Goal: Transaction & Acquisition: Purchase product/service

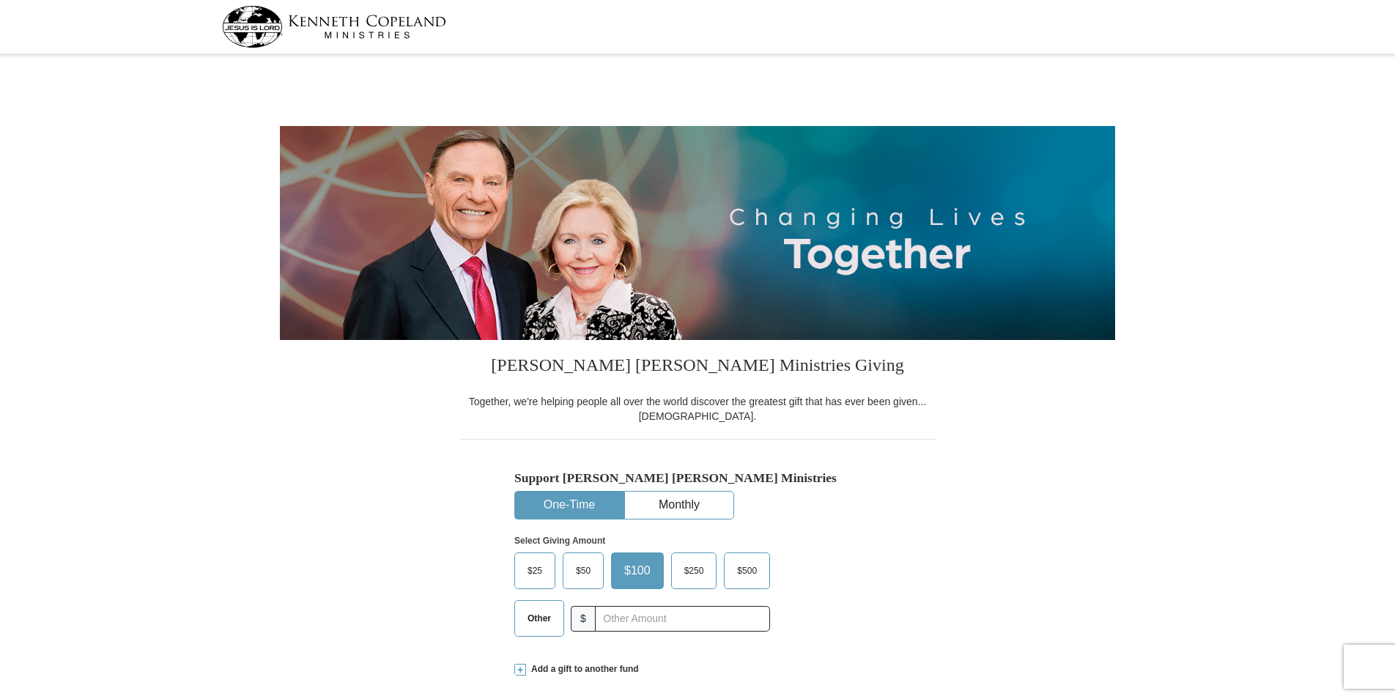
select select "WI"
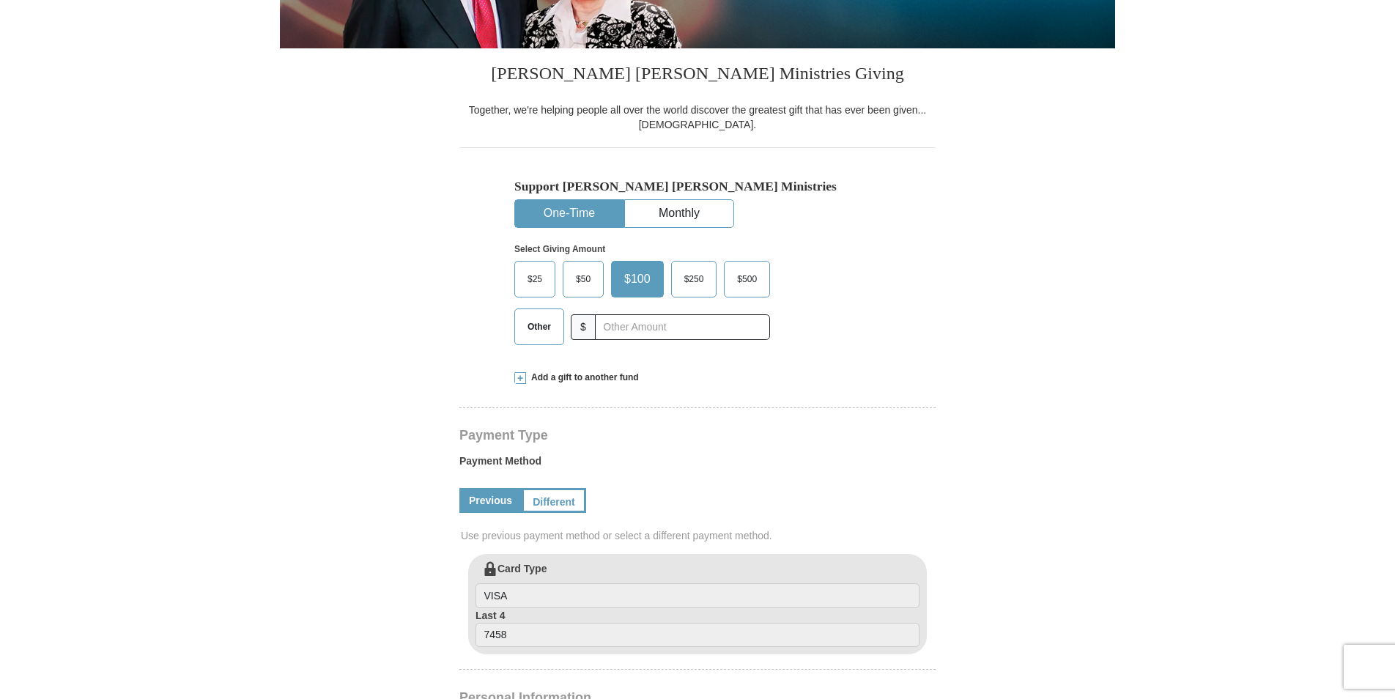
scroll to position [293, 0]
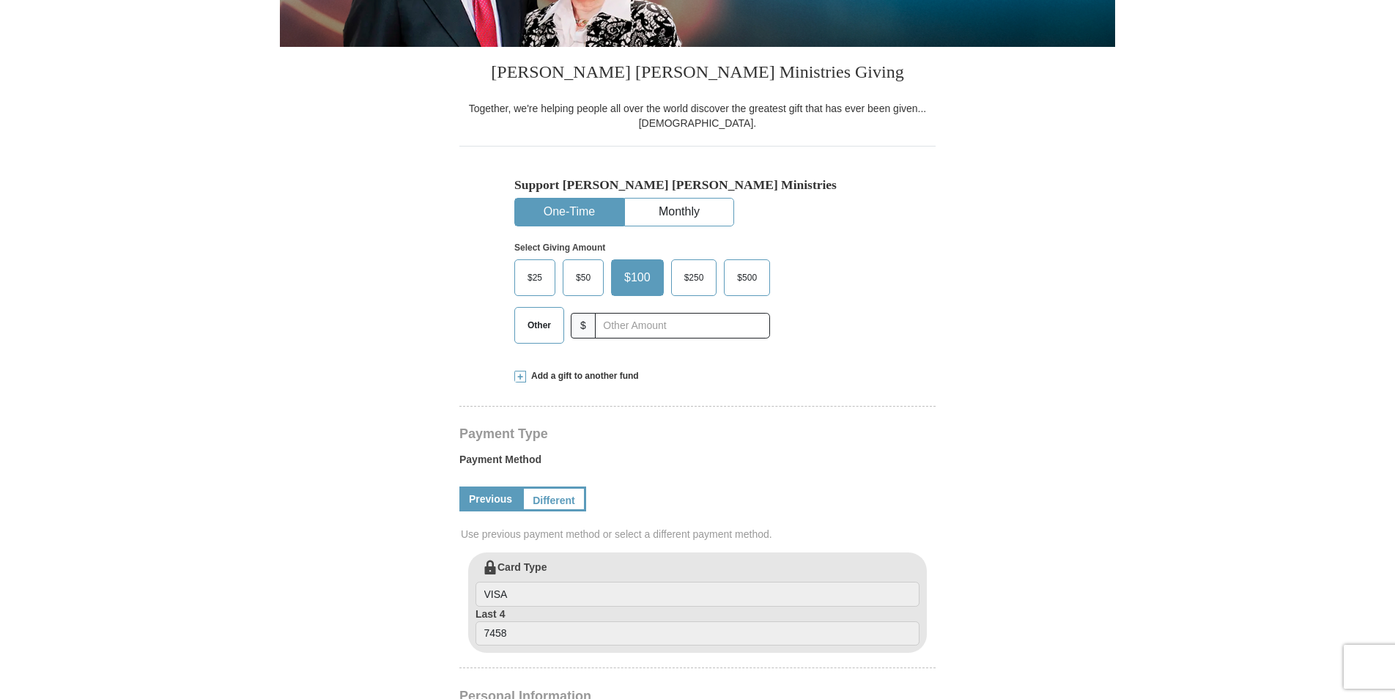
click at [585, 210] on button "One-Time" at bounding box center [569, 212] width 108 height 27
click at [561, 377] on span "Add a gift to another fund" at bounding box center [582, 376] width 113 height 12
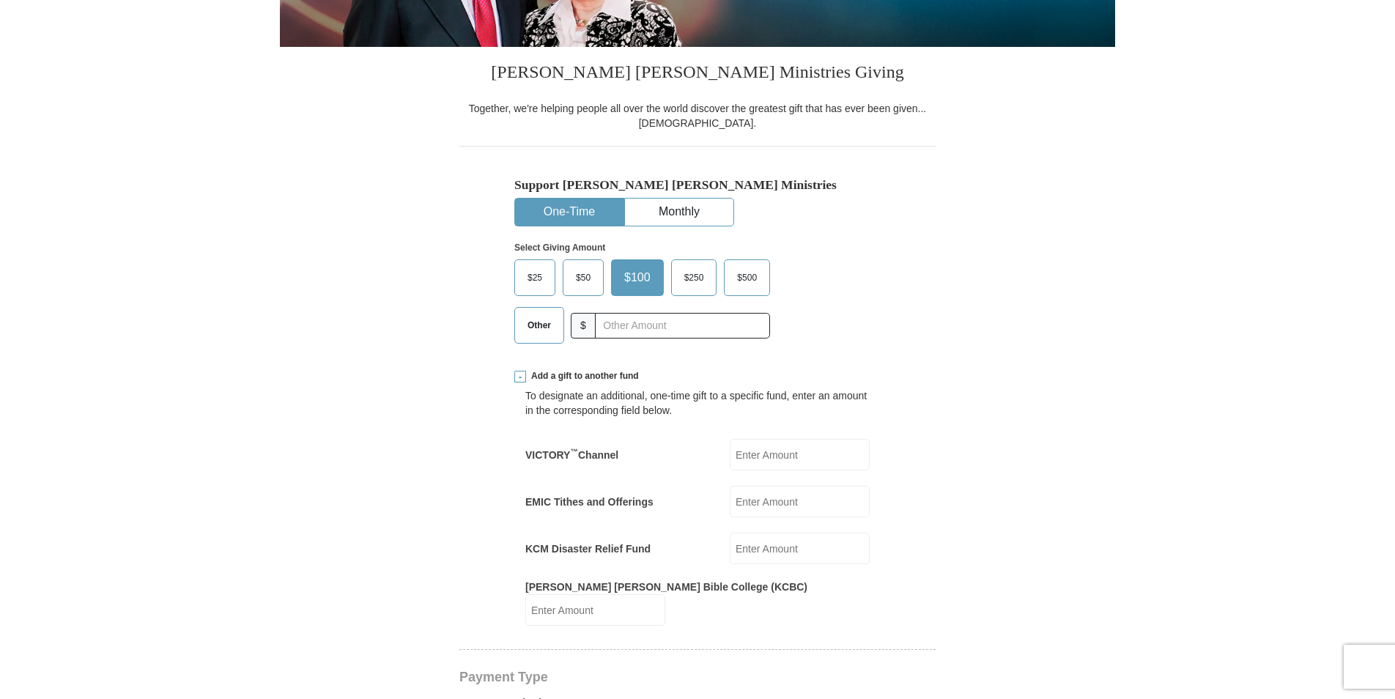
click at [836, 499] on input "EMIC Tithes and Offerings" at bounding box center [800, 502] width 140 height 32
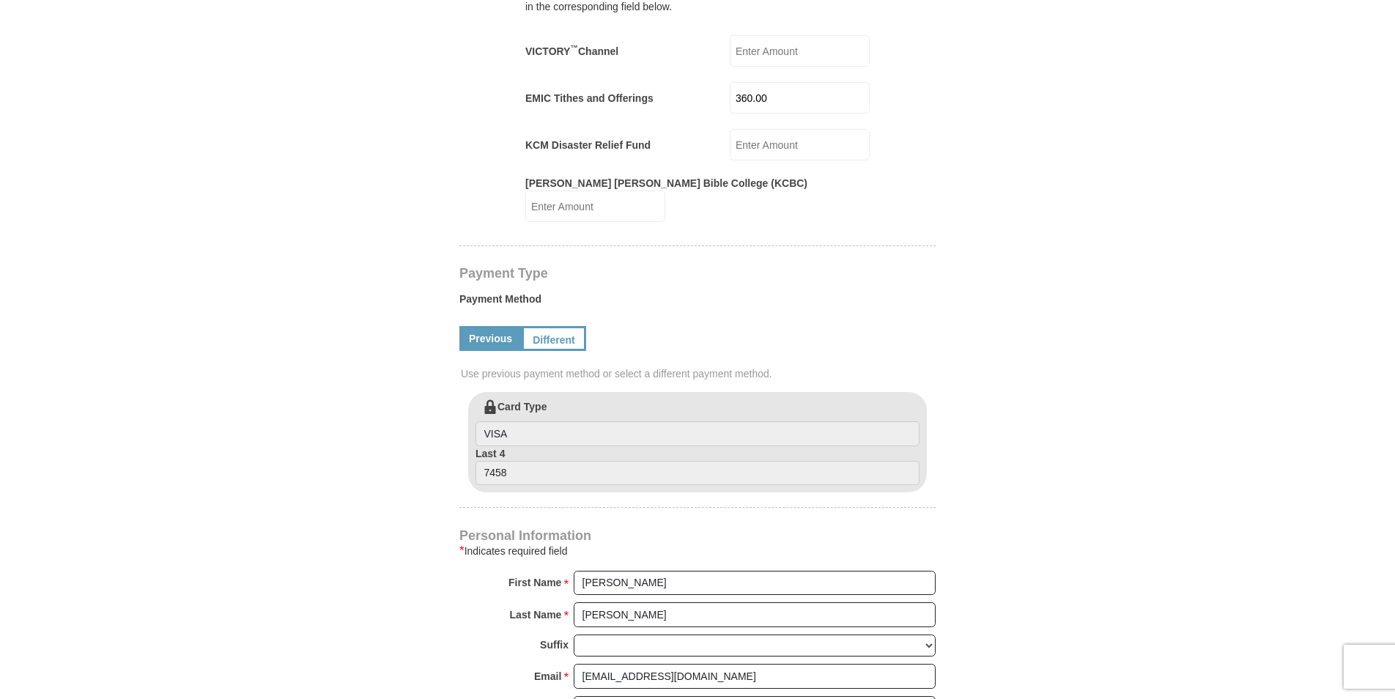
scroll to position [733, 0]
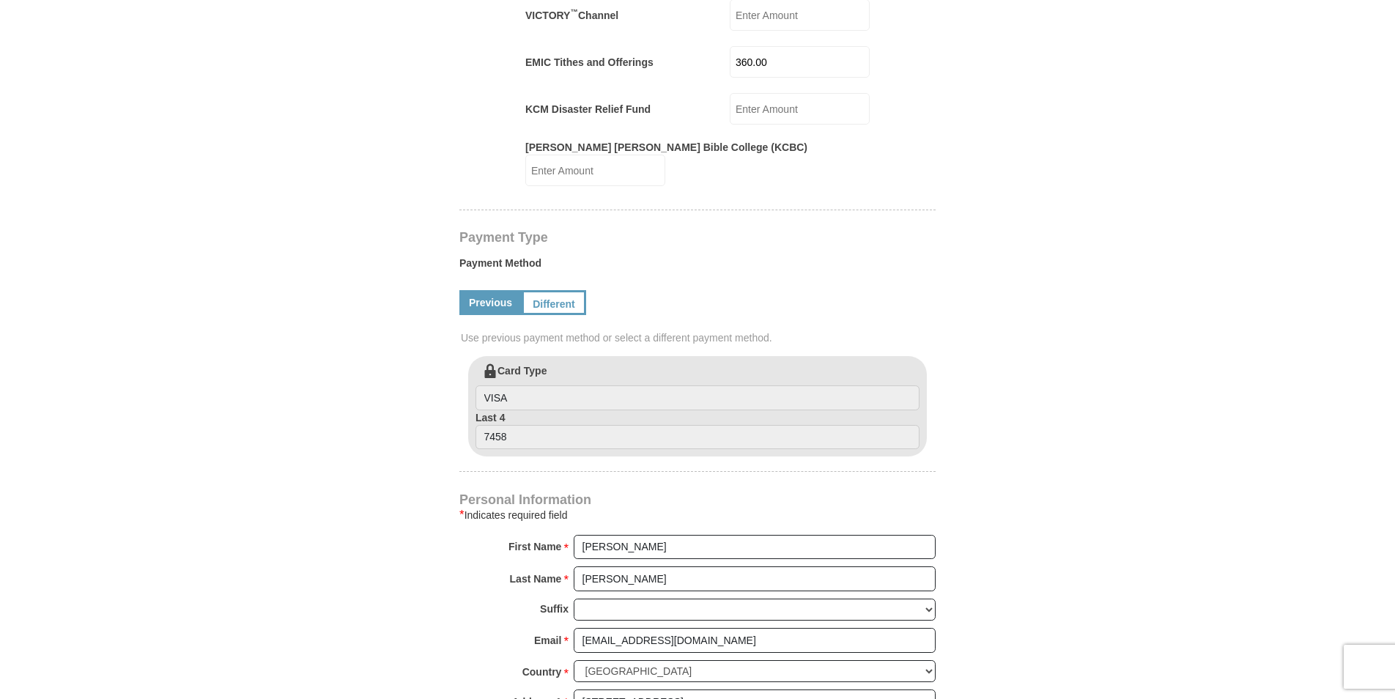
type input "360.00"
click at [475, 290] on link "Previous" at bounding box center [491, 302] width 62 height 25
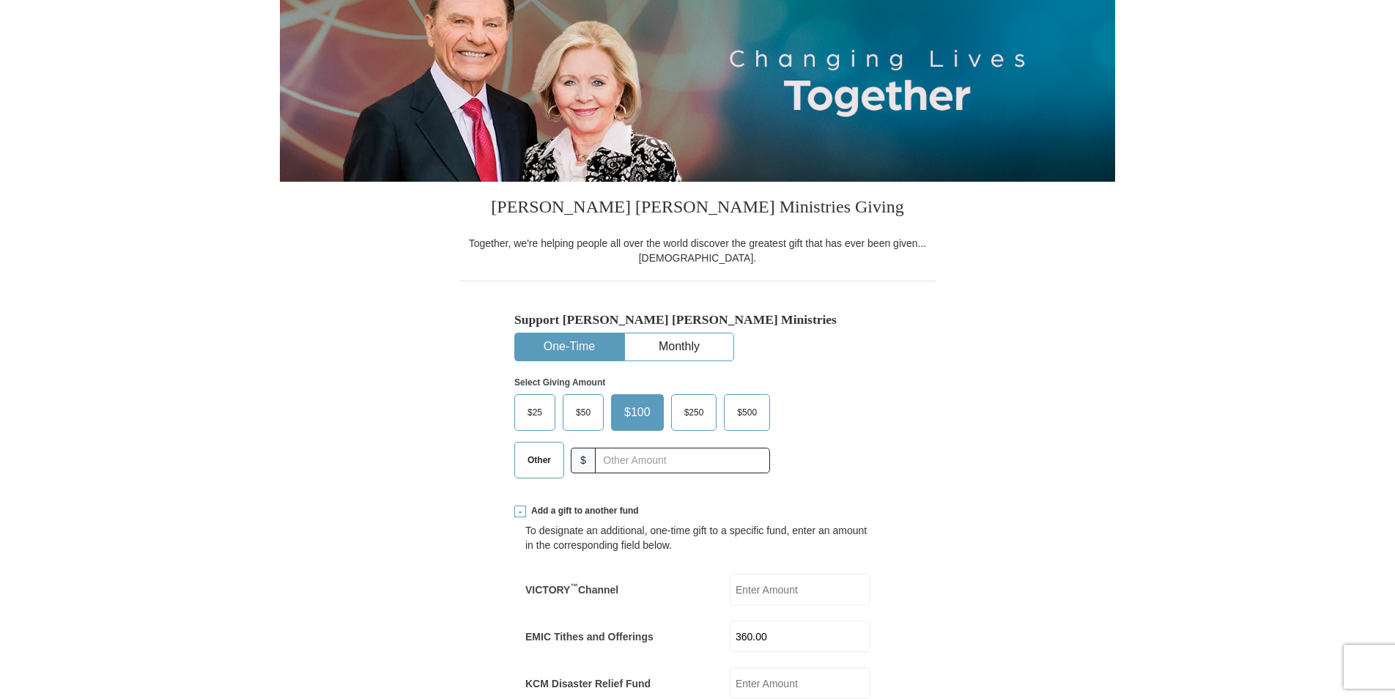
scroll to position [147, 0]
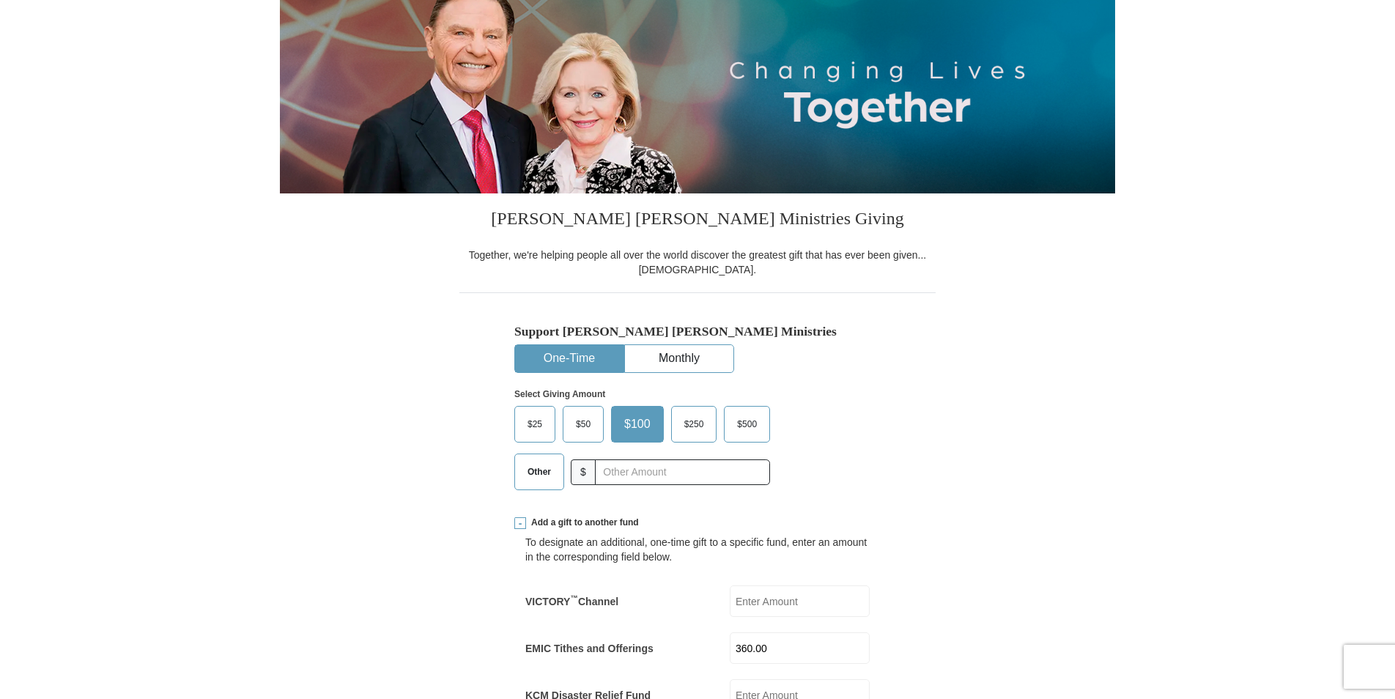
click at [547, 471] on span "Other" at bounding box center [539, 472] width 38 height 22
click at [0, 0] on input "Other" at bounding box center [0, 0] width 0 height 0
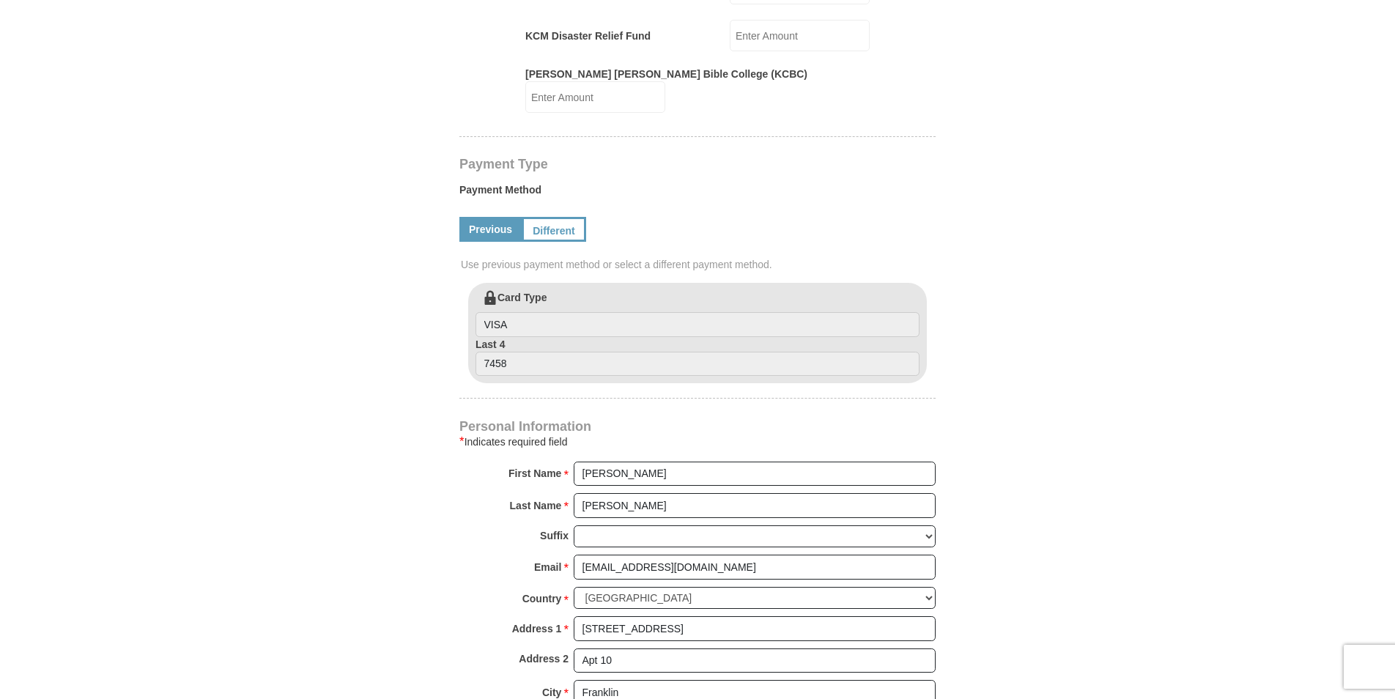
scroll to position [733, 0]
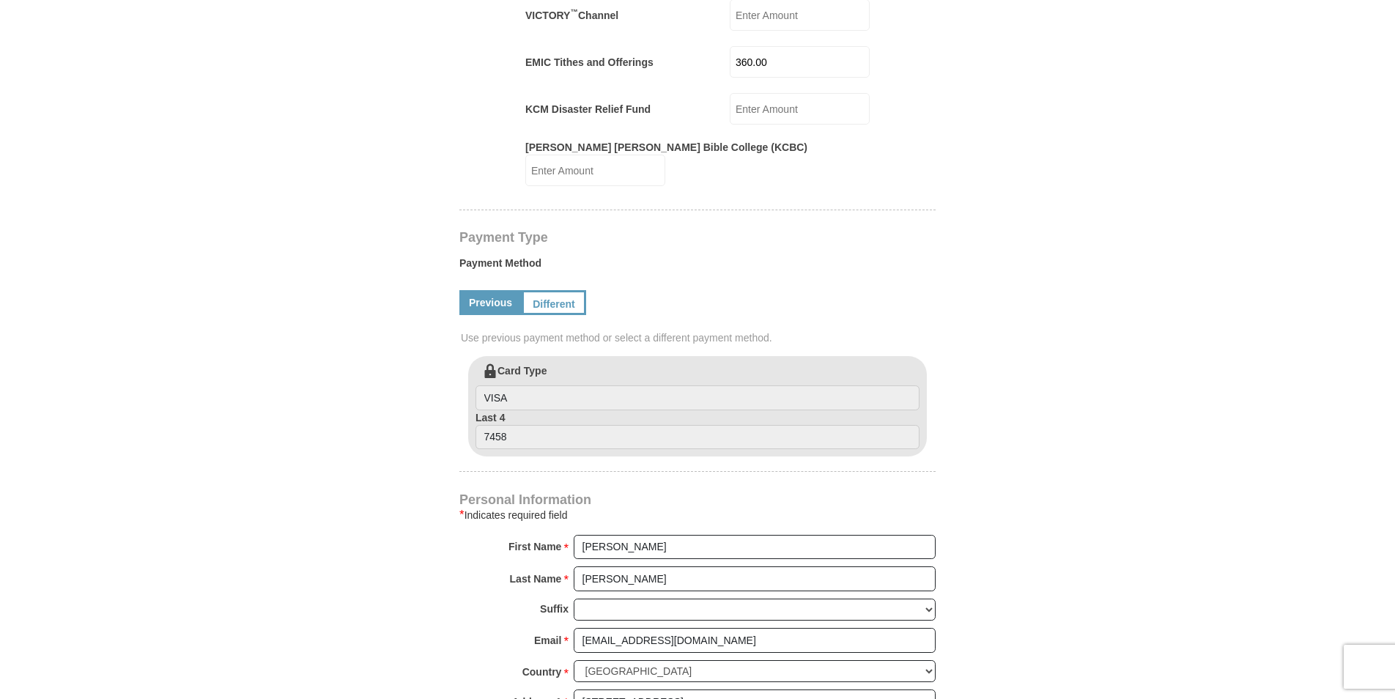
click at [487, 290] on link "Previous" at bounding box center [491, 302] width 62 height 25
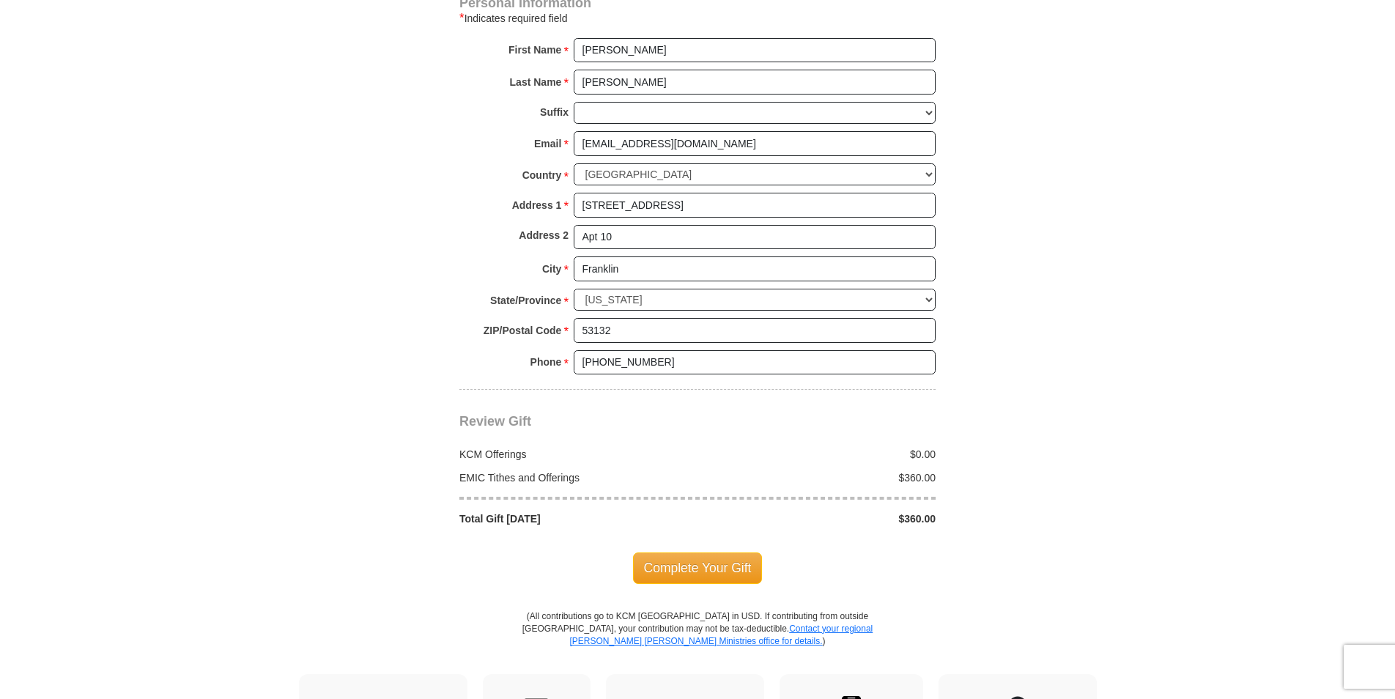
scroll to position [1246, 0]
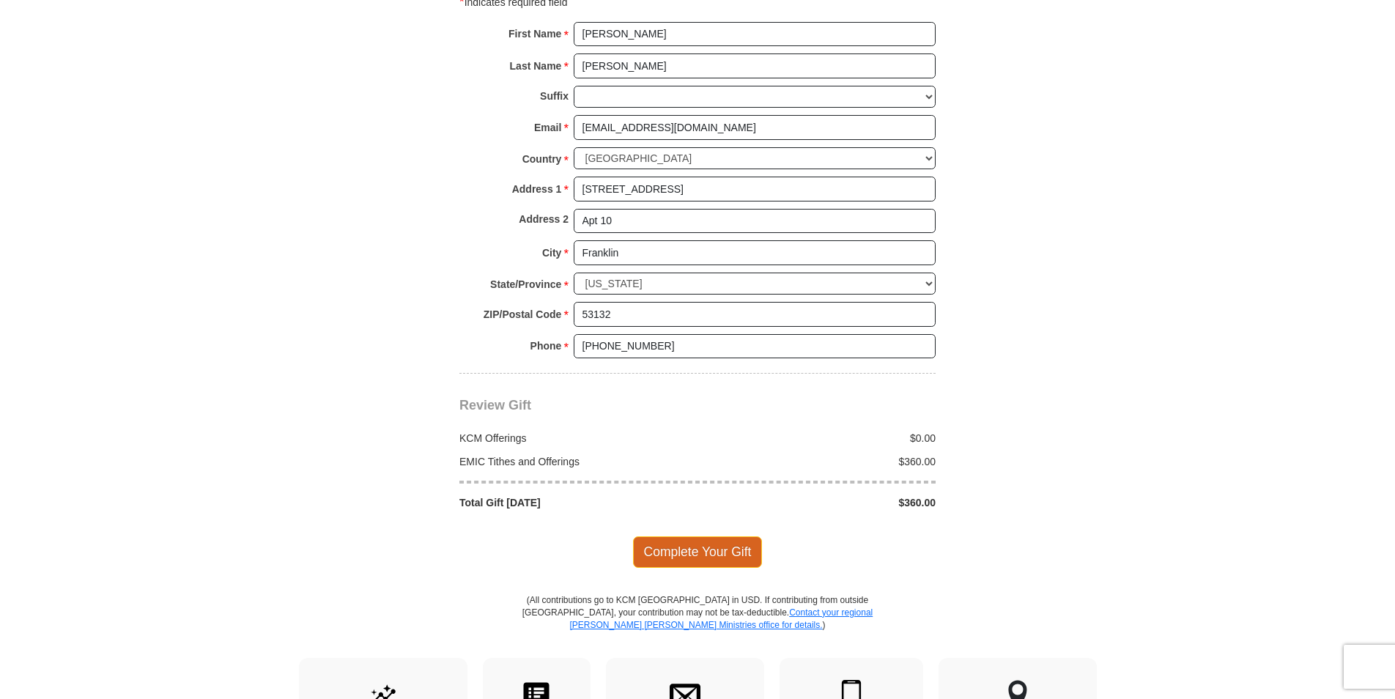
click at [706, 536] on span "Complete Your Gift" at bounding box center [698, 551] width 130 height 31
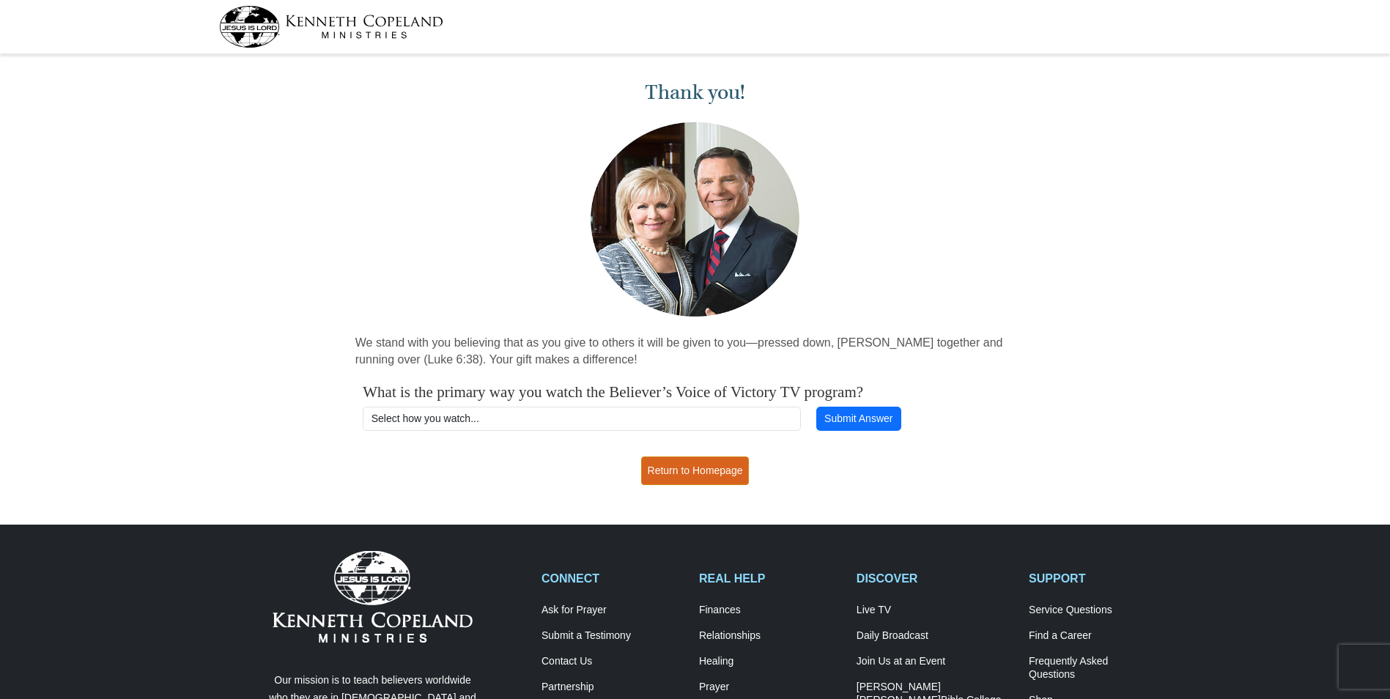
click at [715, 468] on link "Return to Homepage" at bounding box center [695, 471] width 108 height 29
